Goal: Information Seeking & Learning: Learn about a topic

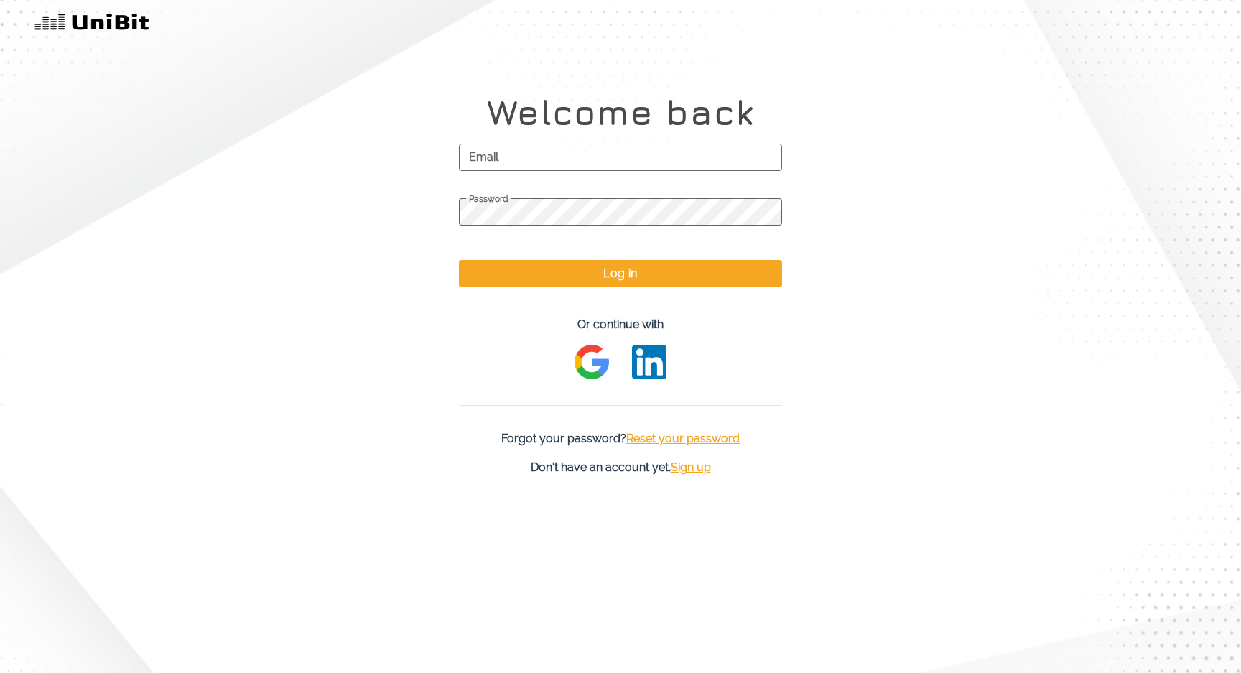
click at [111, 22] on img at bounding box center [91, 22] width 115 height 23
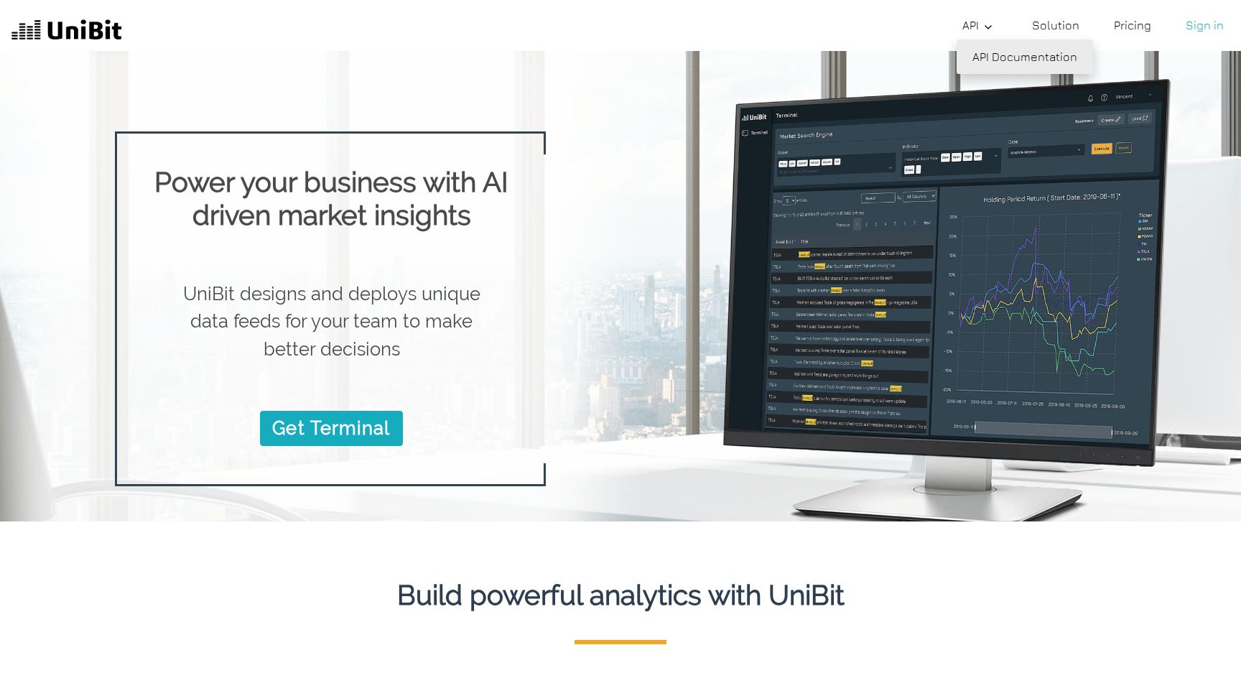
click at [999, 57] on link "API Documentation" at bounding box center [1024, 56] width 136 height 34
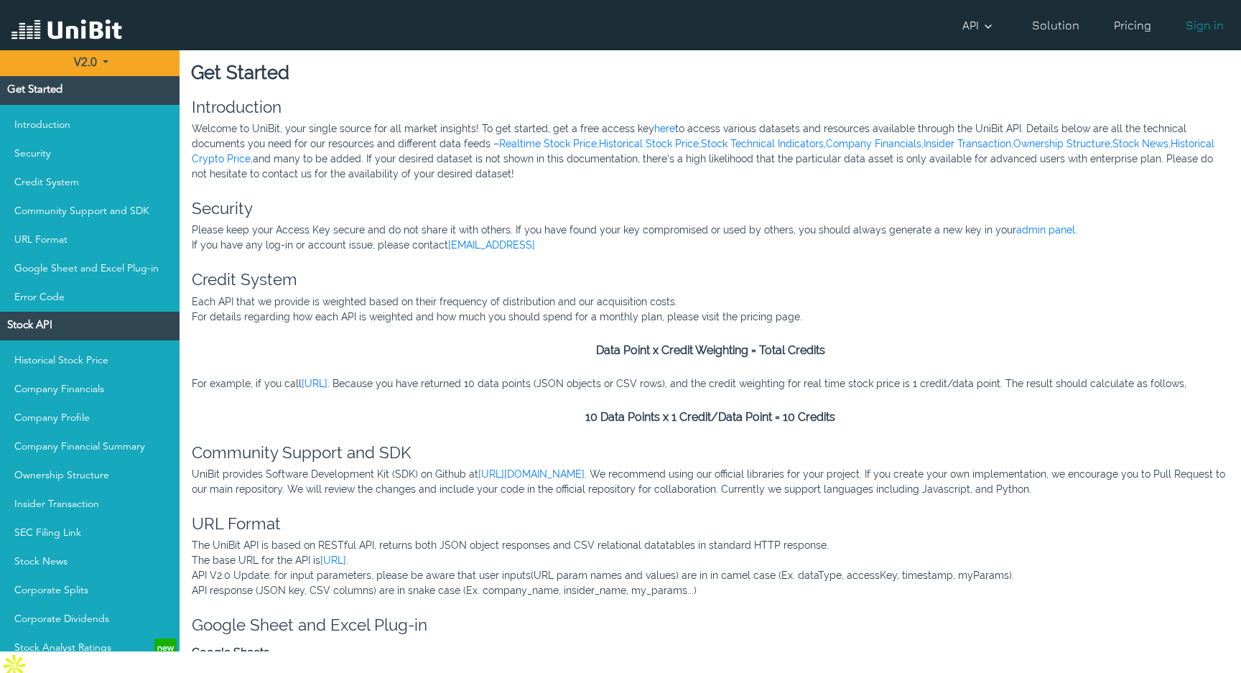
scroll to position [757, 0]
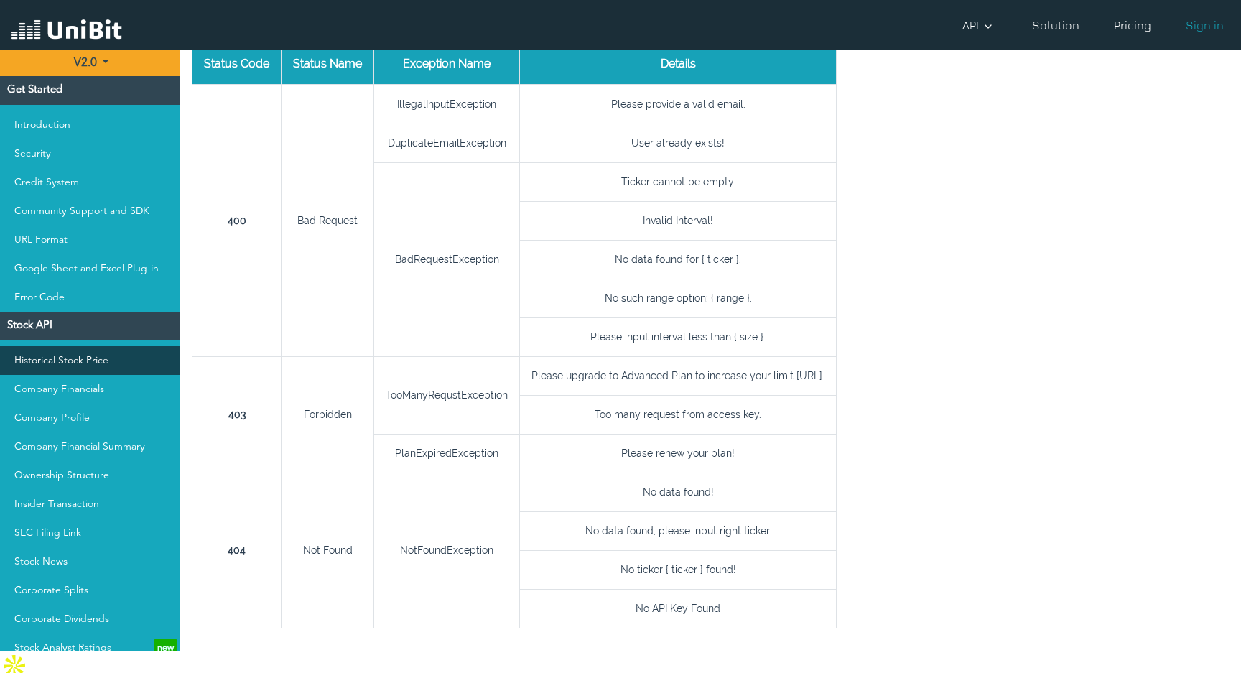
click at [106, 362] on link "Historical Stock Price" at bounding box center [90, 360] width 180 height 29
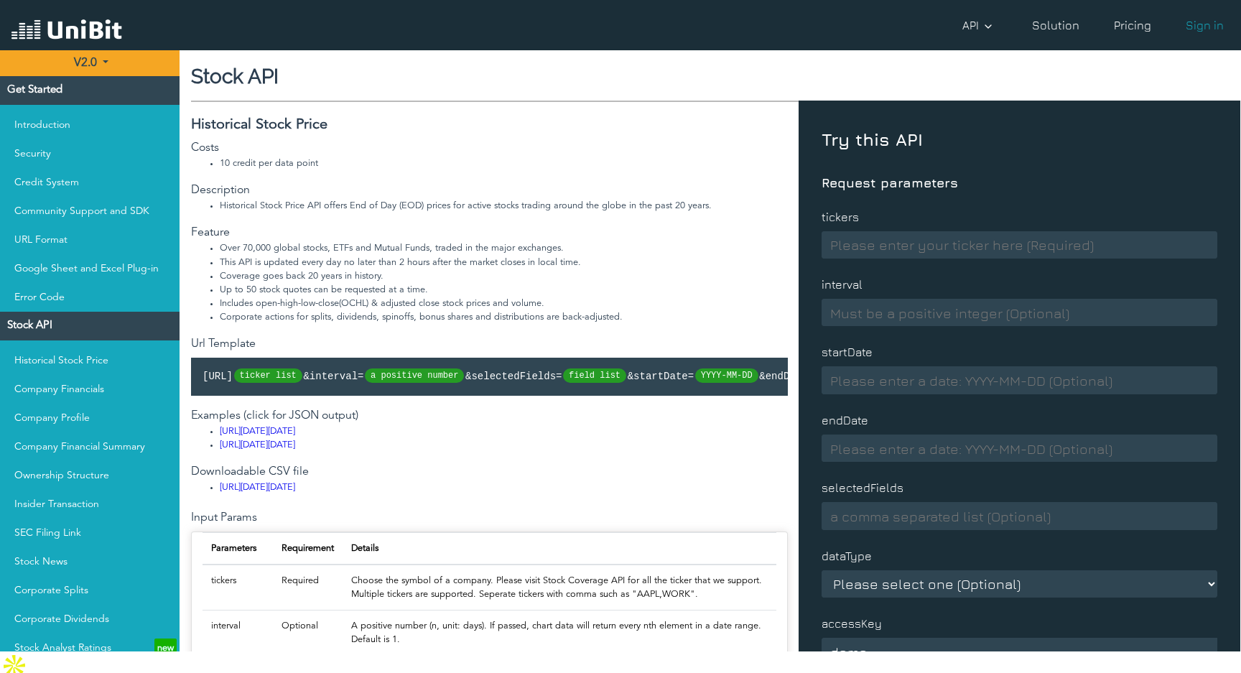
click at [409, 304] on li "Includes open-high-low-close(OCHL) & adjusted close stock prices and volume." at bounding box center [504, 304] width 568 height 14
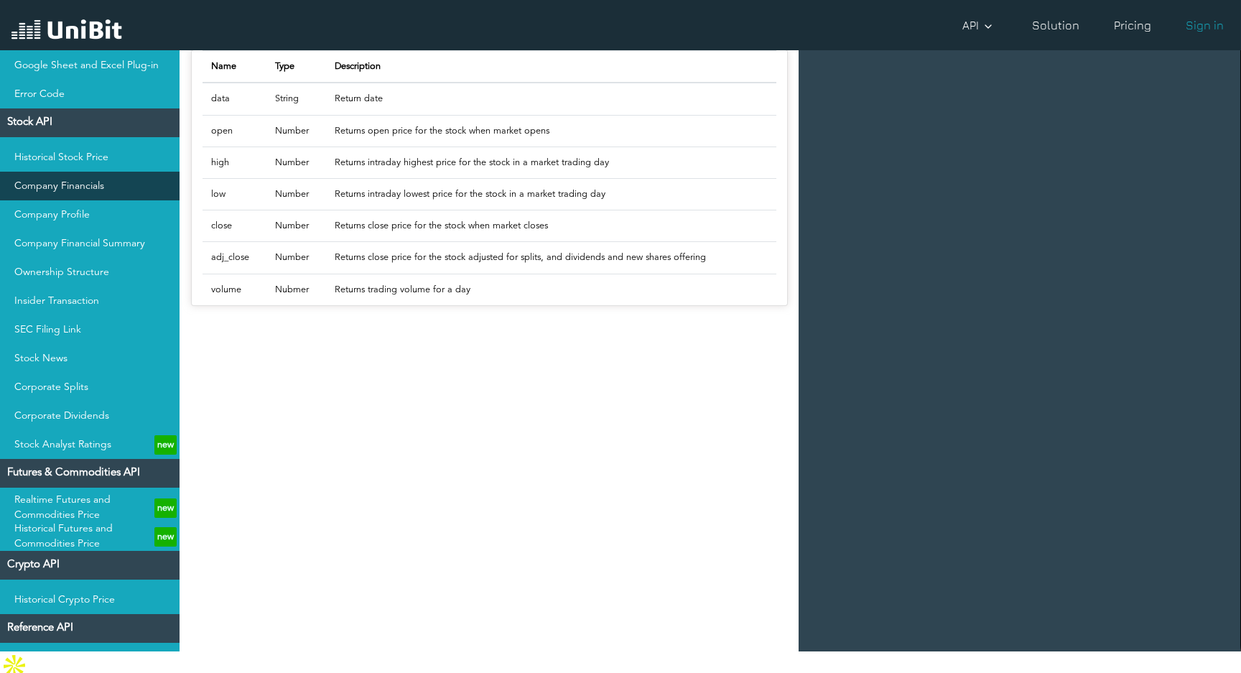
scroll to position [262, 0]
